Goal: Transaction & Acquisition: Purchase product/service

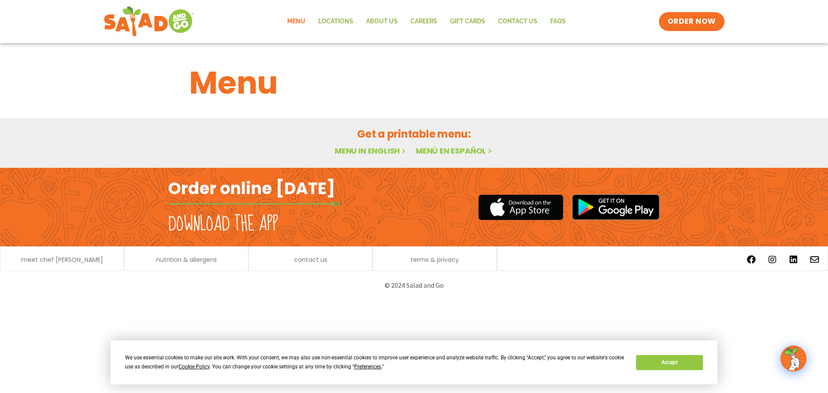
click at [386, 149] on link "Menu in English" at bounding box center [371, 150] width 72 height 11
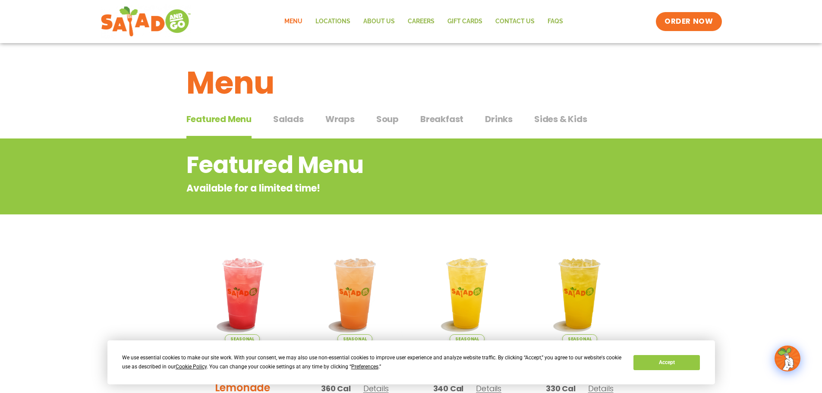
click at [297, 113] on span "Salads" at bounding box center [288, 119] width 31 height 13
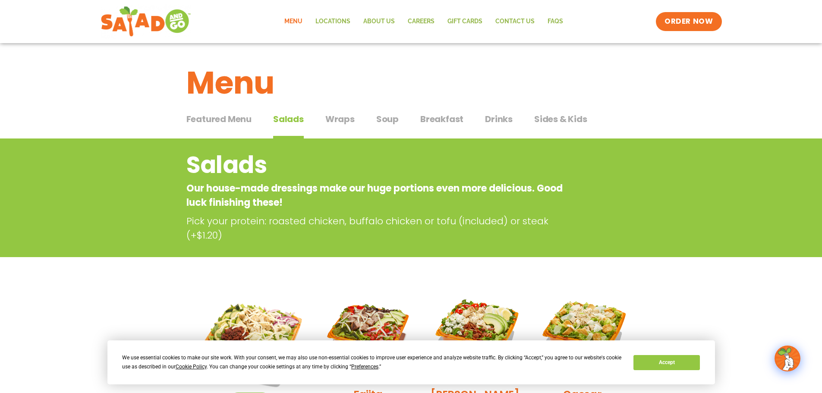
click at [379, 119] on span "Soup" at bounding box center [387, 119] width 22 height 13
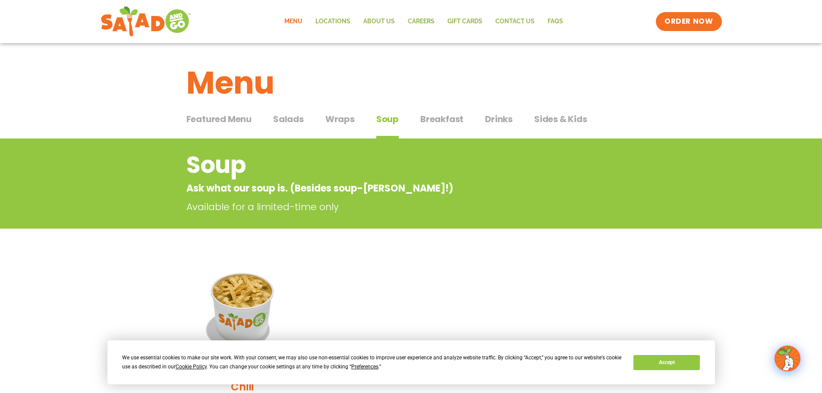
click at [341, 118] on span "Wraps" at bounding box center [339, 119] width 29 height 13
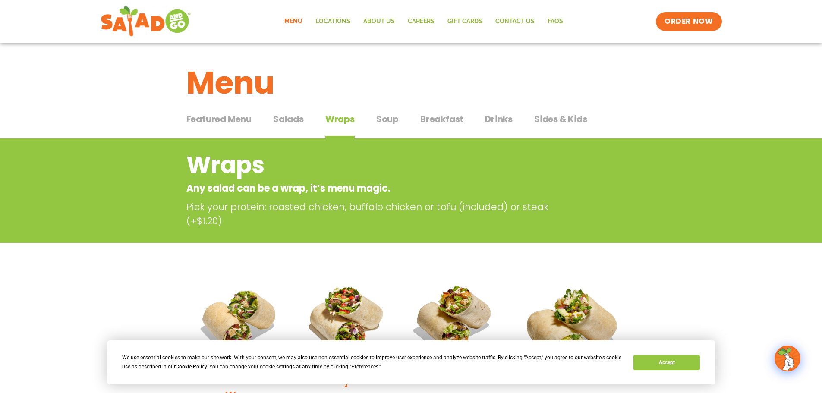
click at [290, 122] on span "Salads" at bounding box center [288, 119] width 31 height 13
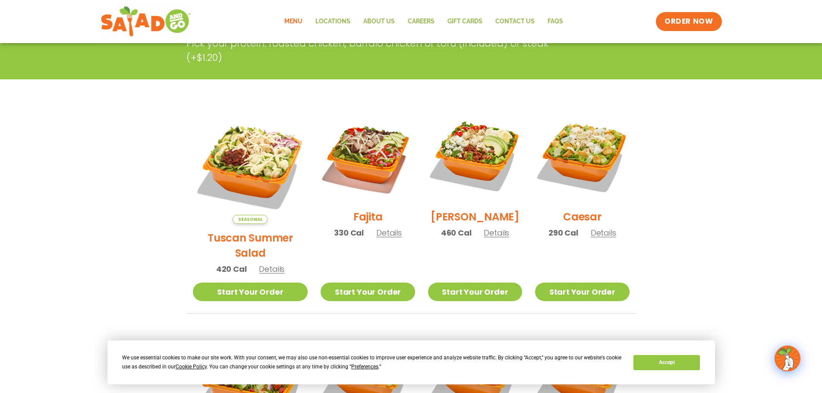
scroll to position [178, 0]
click at [348, 282] on link "Start Your Order" at bounding box center [367, 291] width 94 height 19
